Goal: Obtain resource: Download file/media

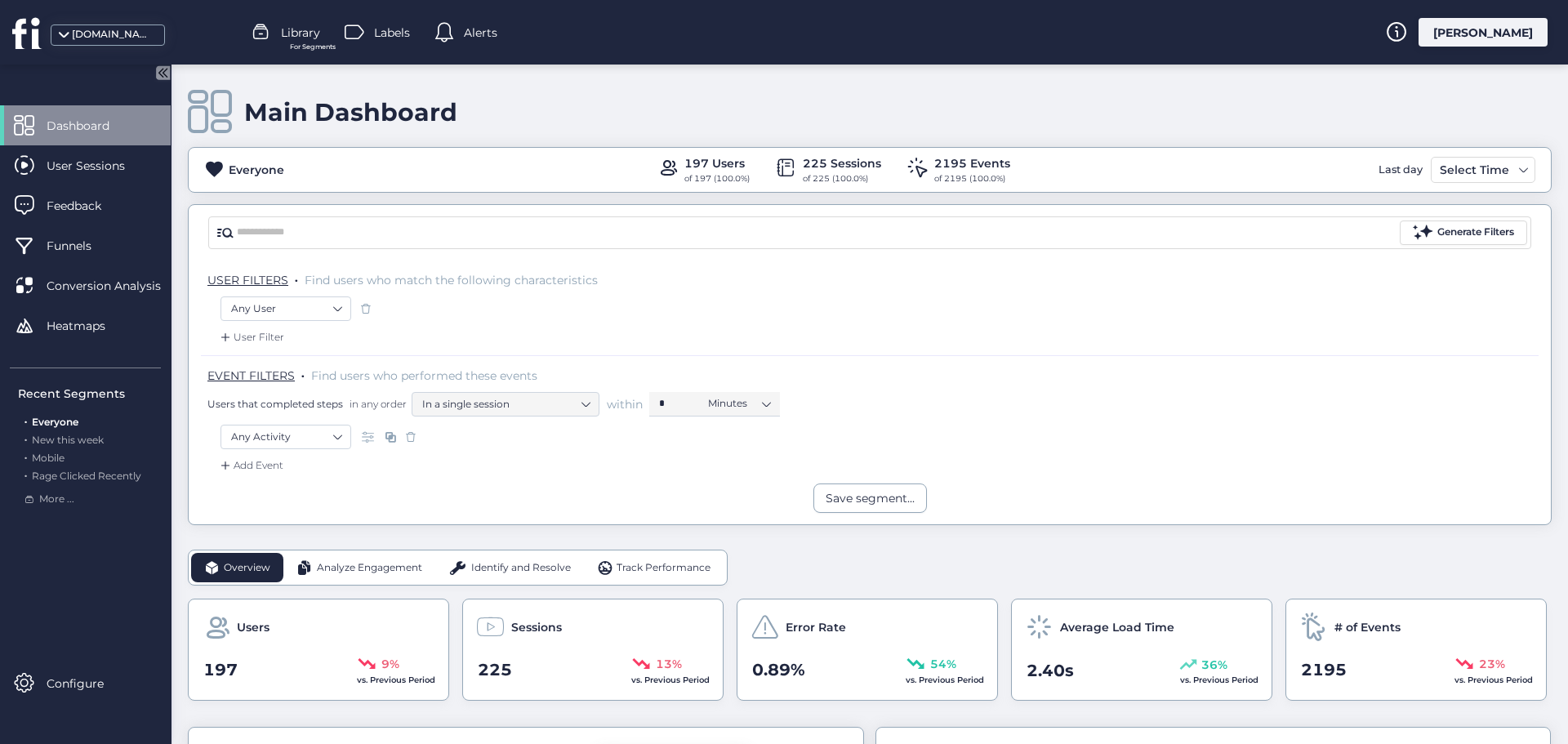
scroll to position [164, 0]
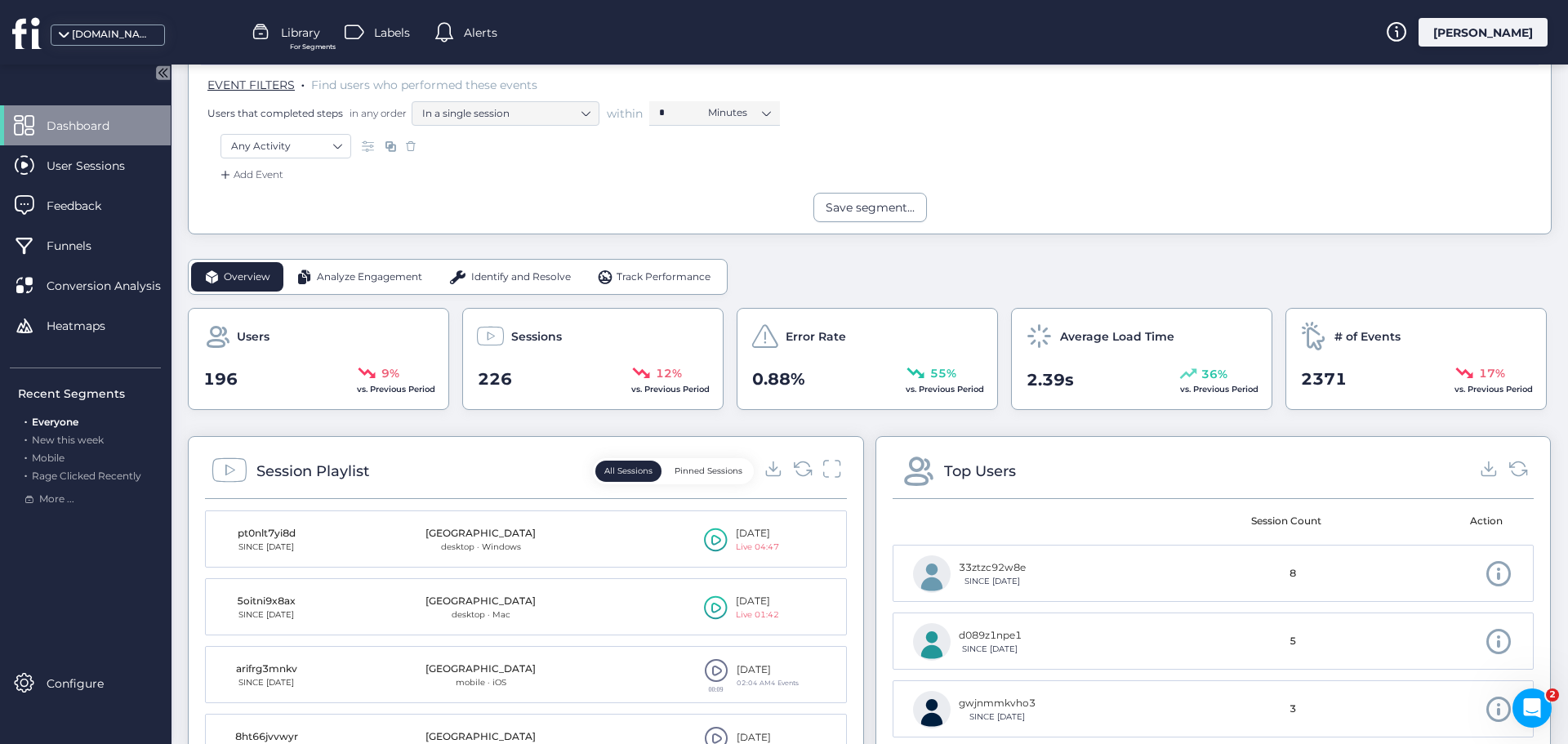
scroll to position [326, 0]
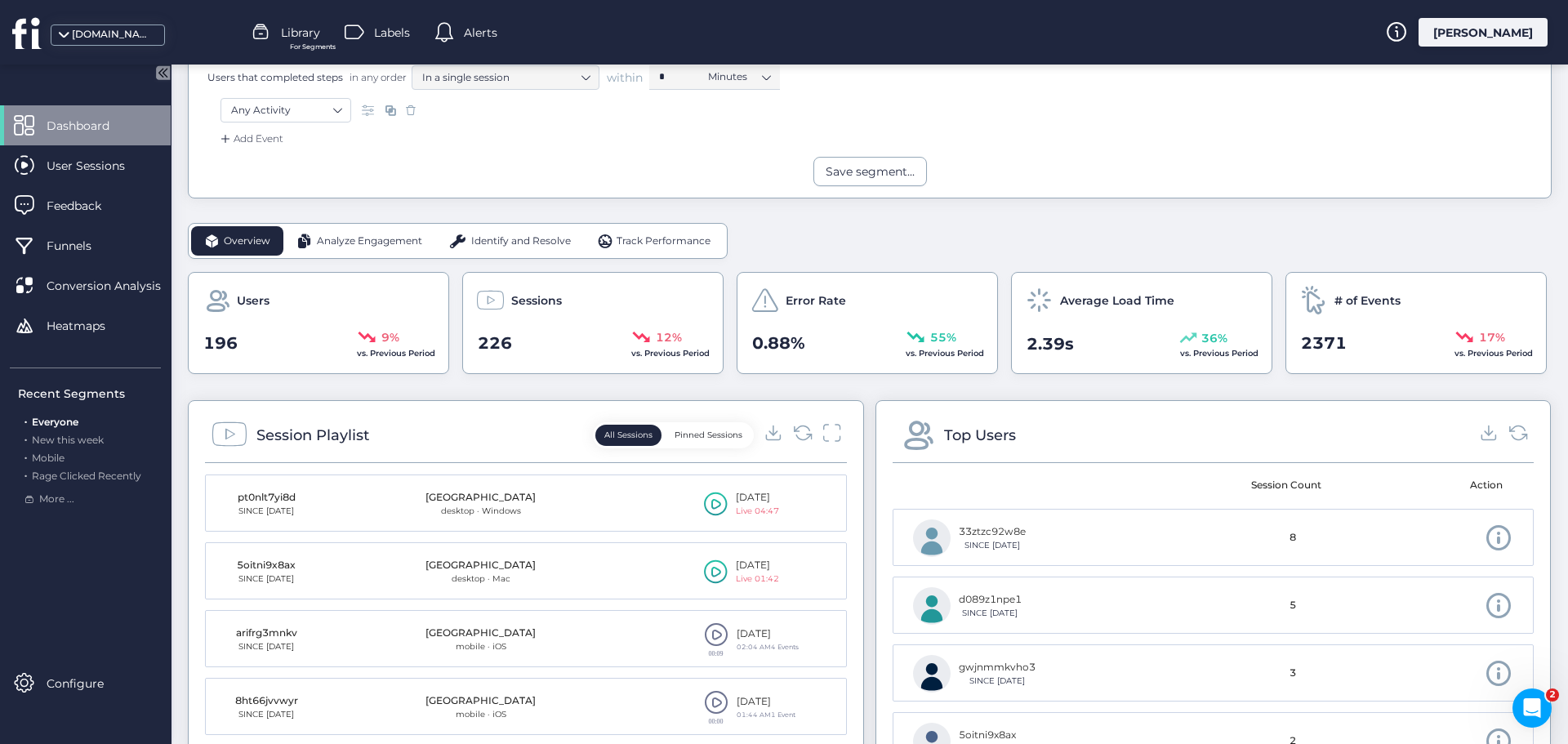
click at [347, 238] on span "Analyze Engagement" at bounding box center [369, 242] width 105 height 15
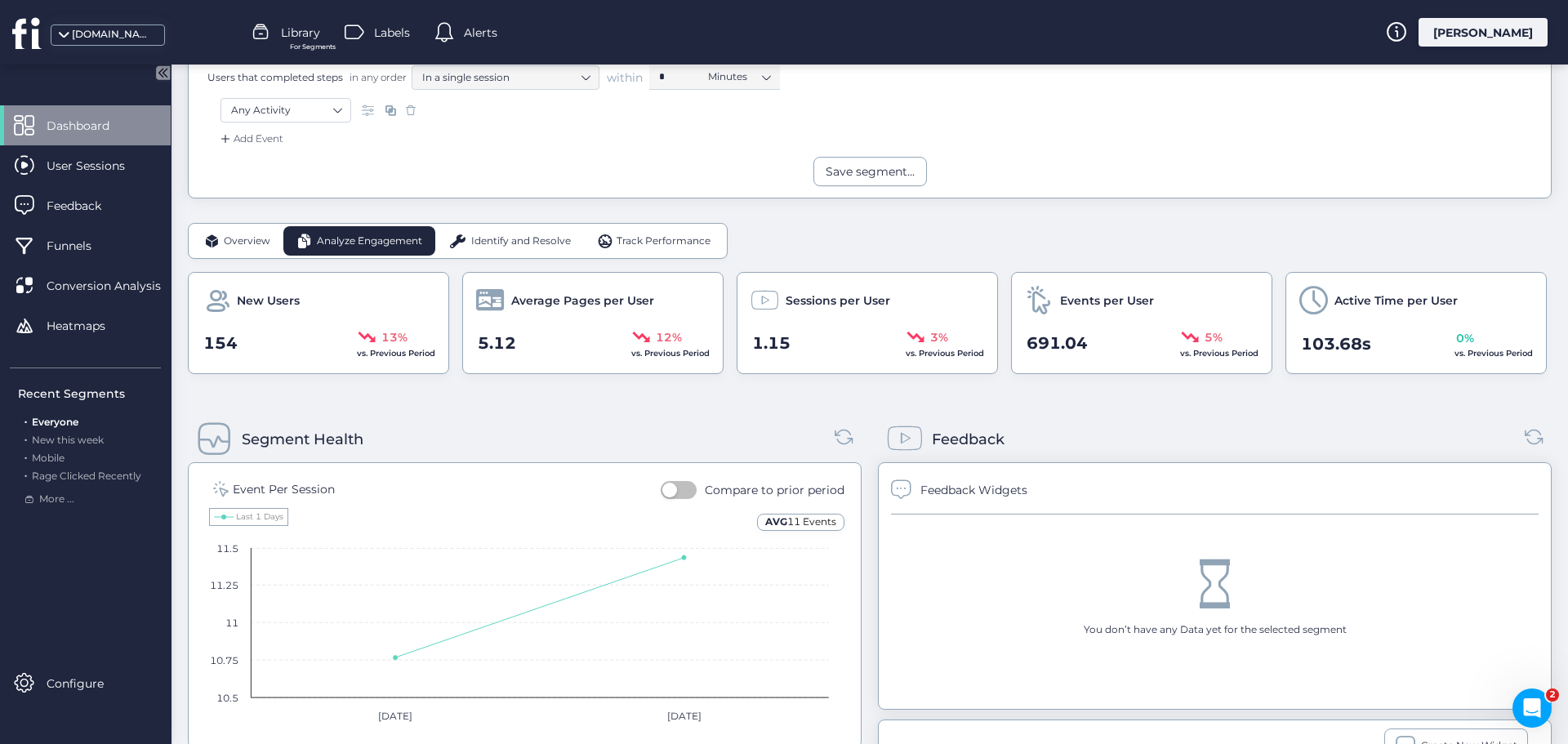
click at [483, 234] on span "Identify and Resolve" at bounding box center [520, 242] width 99 height 15
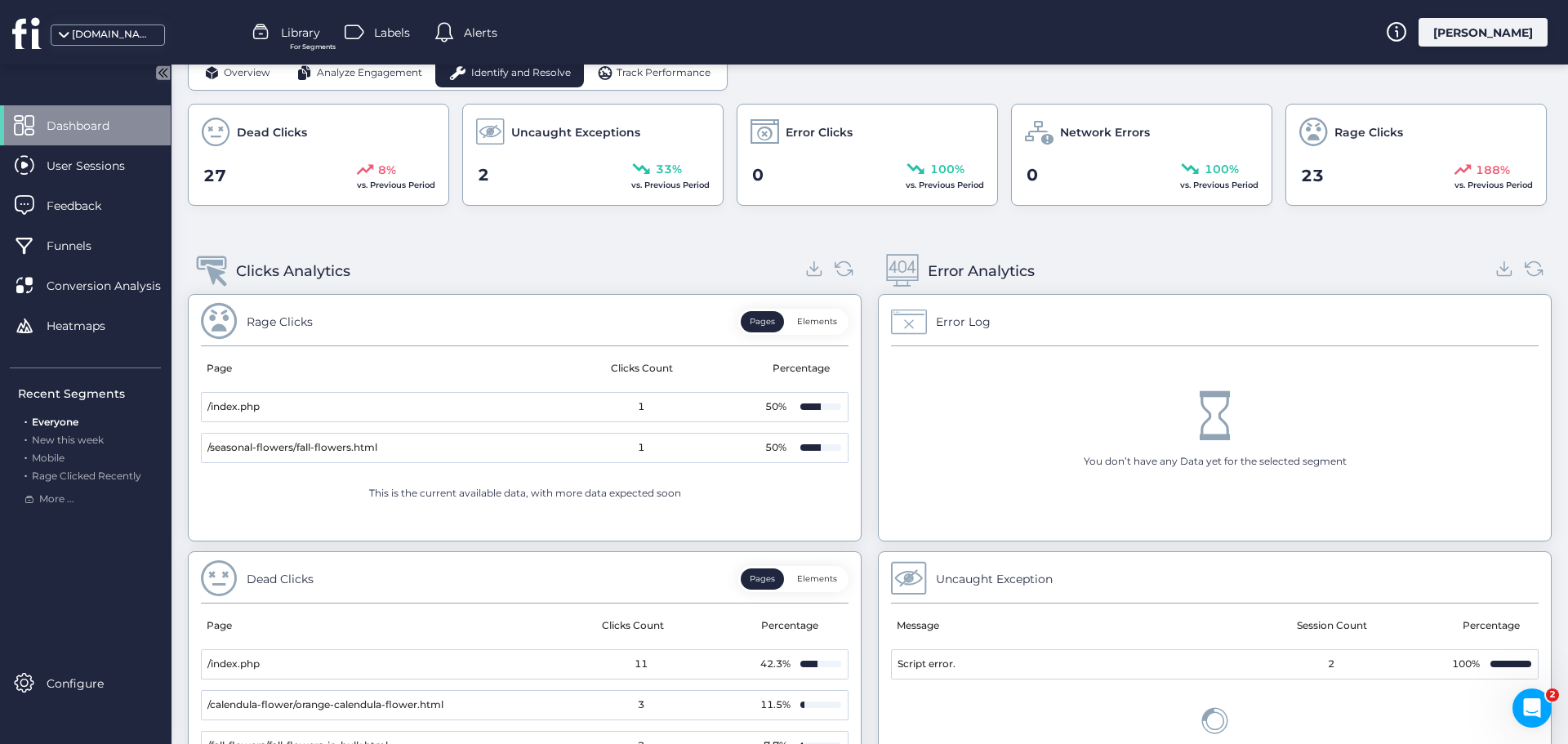
scroll to position [455, 0]
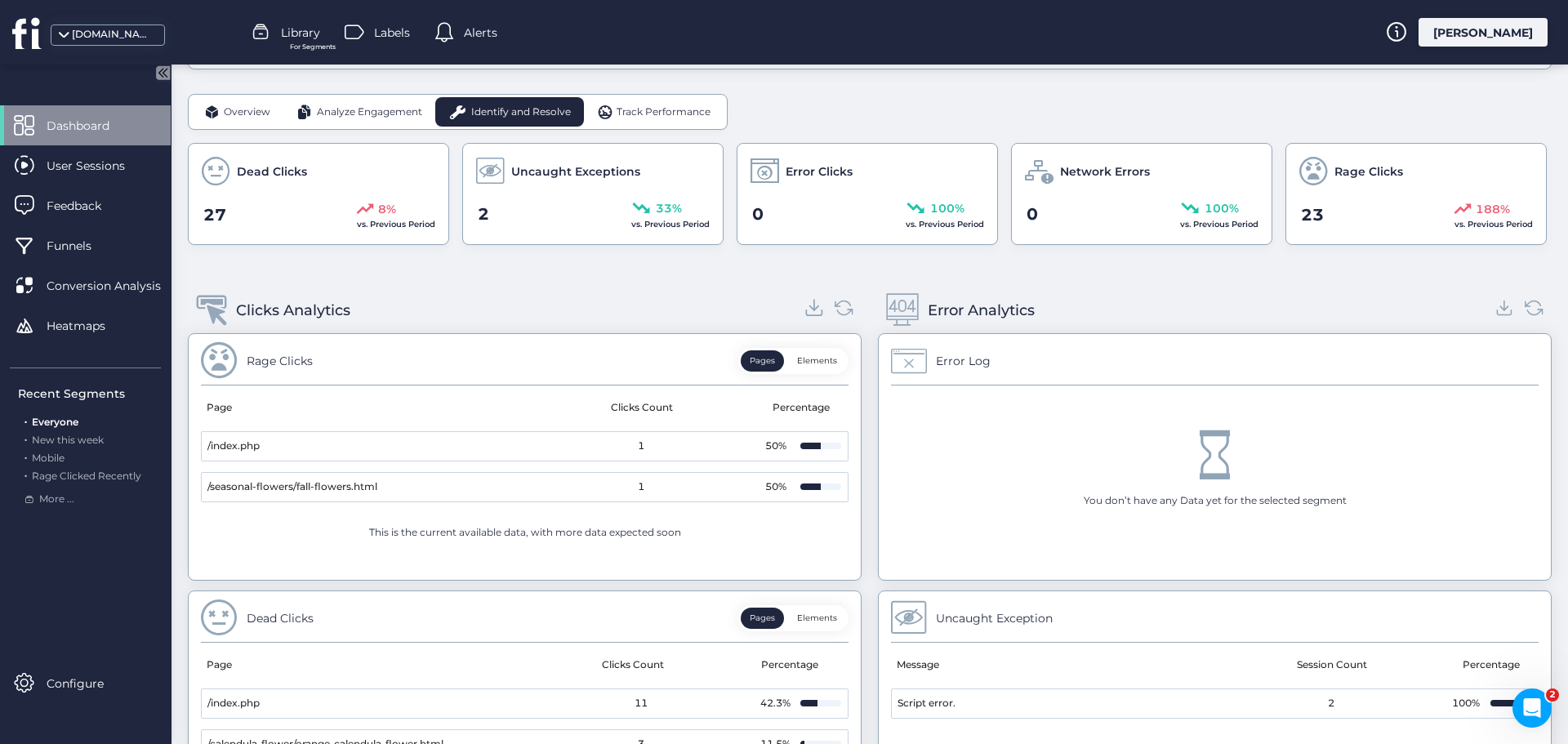
click at [812, 313] on icon at bounding box center [814, 307] width 22 height 22
click at [643, 110] on span "Track Performance" at bounding box center [663, 113] width 94 height 15
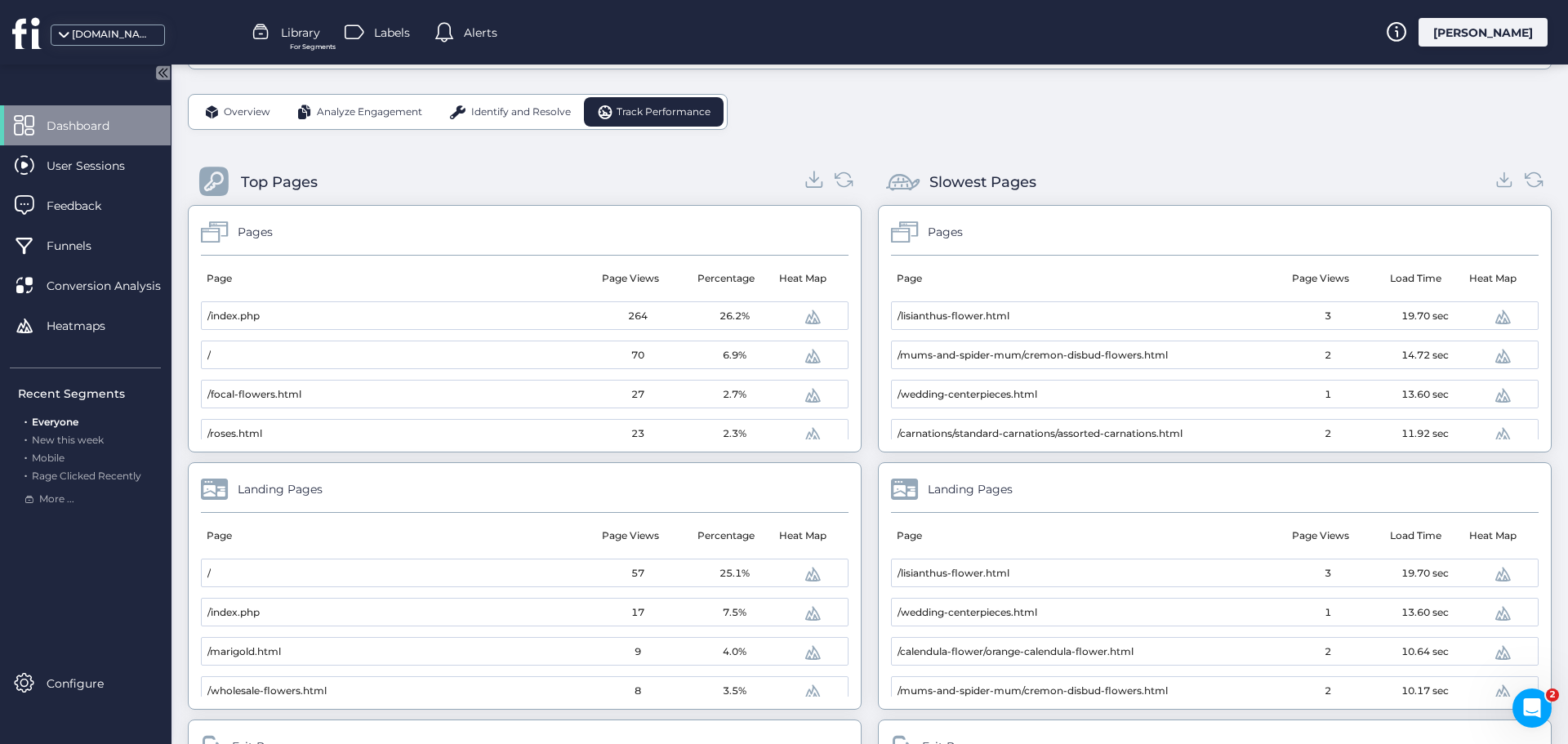
click at [804, 181] on icon at bounding box center [814, 179] width 22 height 22
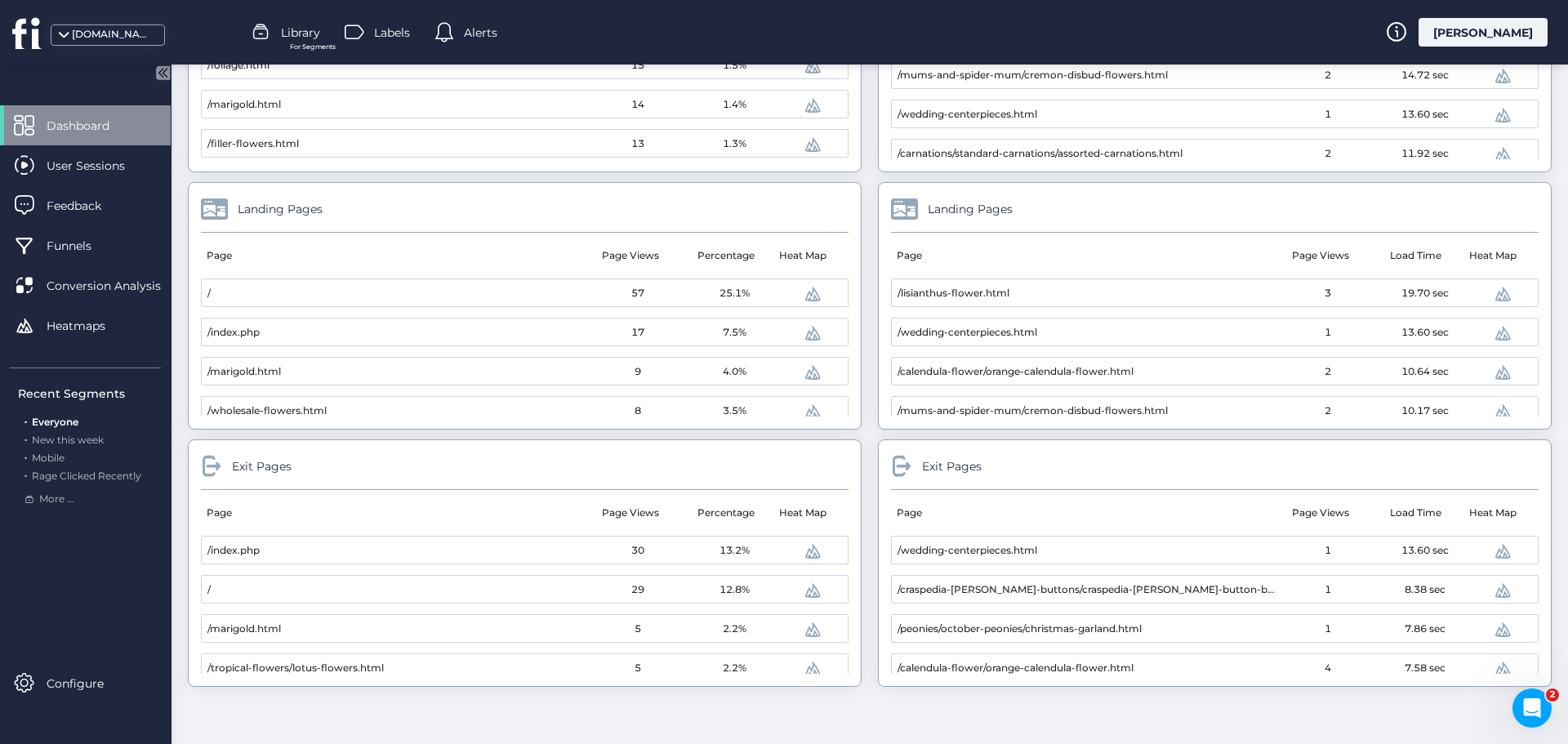
scroll to position [245, 0]
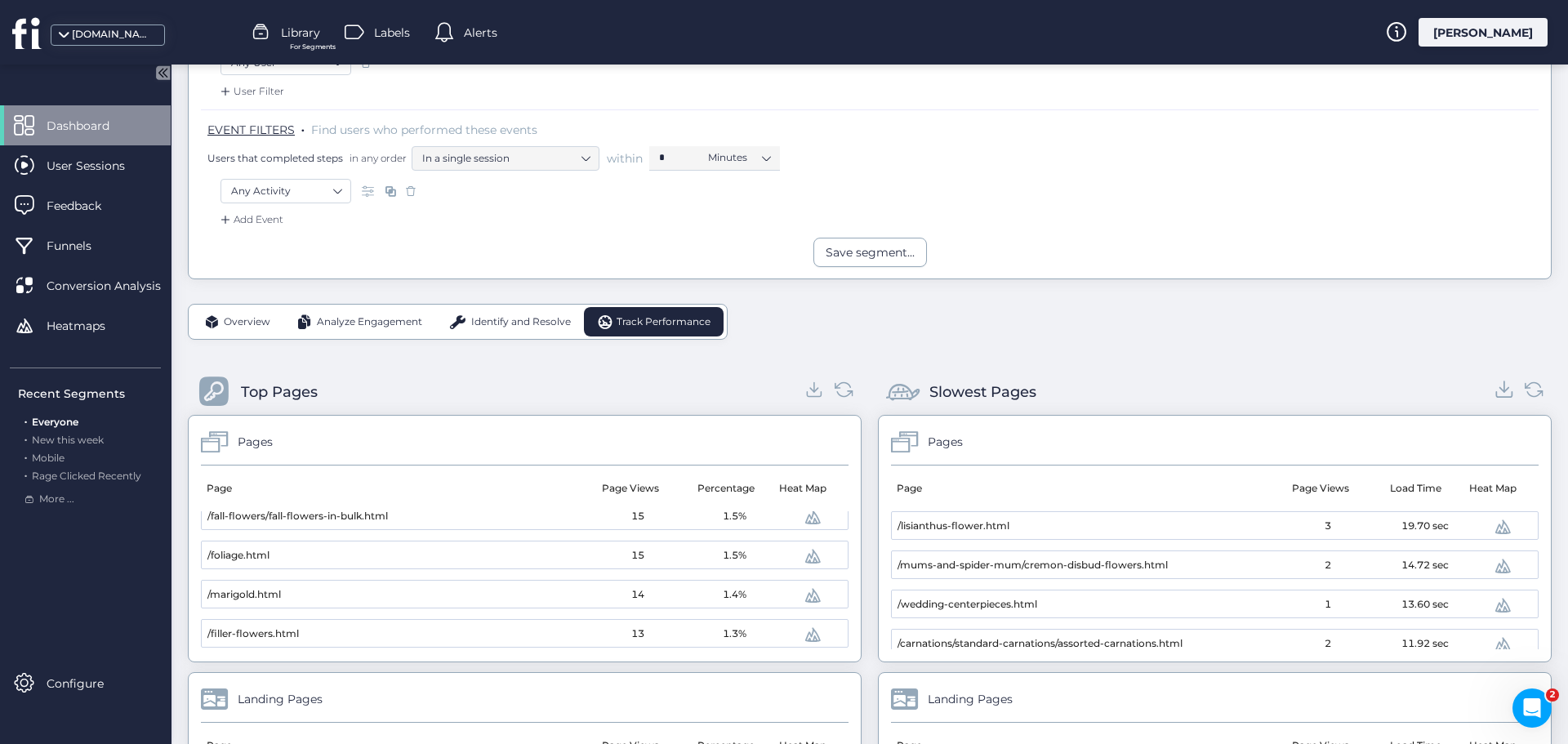
click at [1504, 391] on icon at bounding box center [1504, 386] width 0 height 11
